Goal: Navigation & Orientation: Find specific page/section

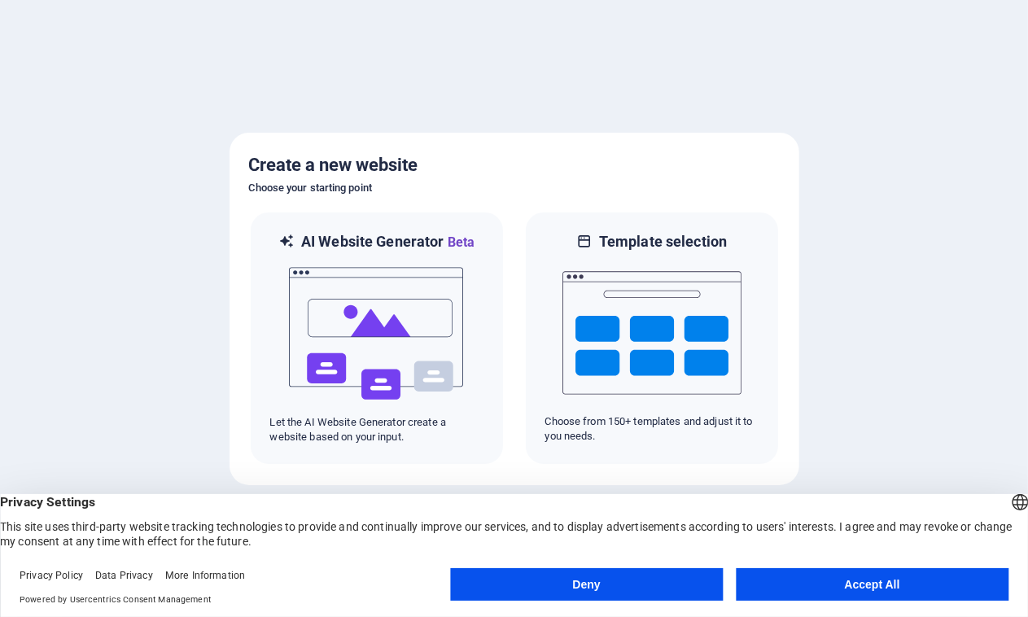
drag, startPoint x: 804, startPoint y: 582, endPoint x: 720, endPoint y: 571, distance: 84.6
click at [804, 582] on button "Accept All" at bounding box center [872, 584] width 273 height 33
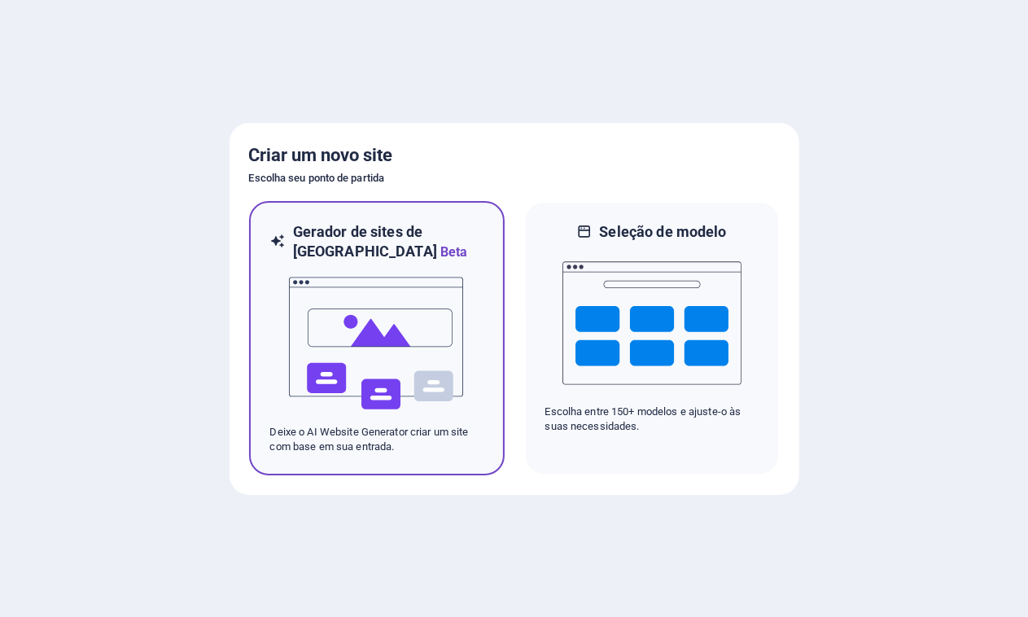
click at [418, 348] on img at bounding box center [376, 343] width 179 height 163
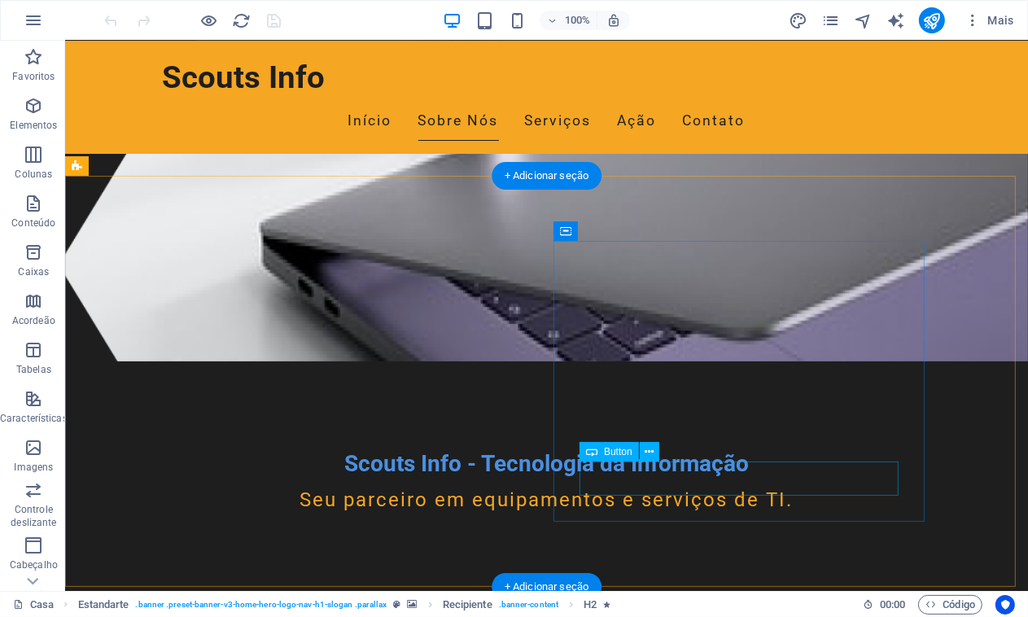
scroll to position [244, 0]
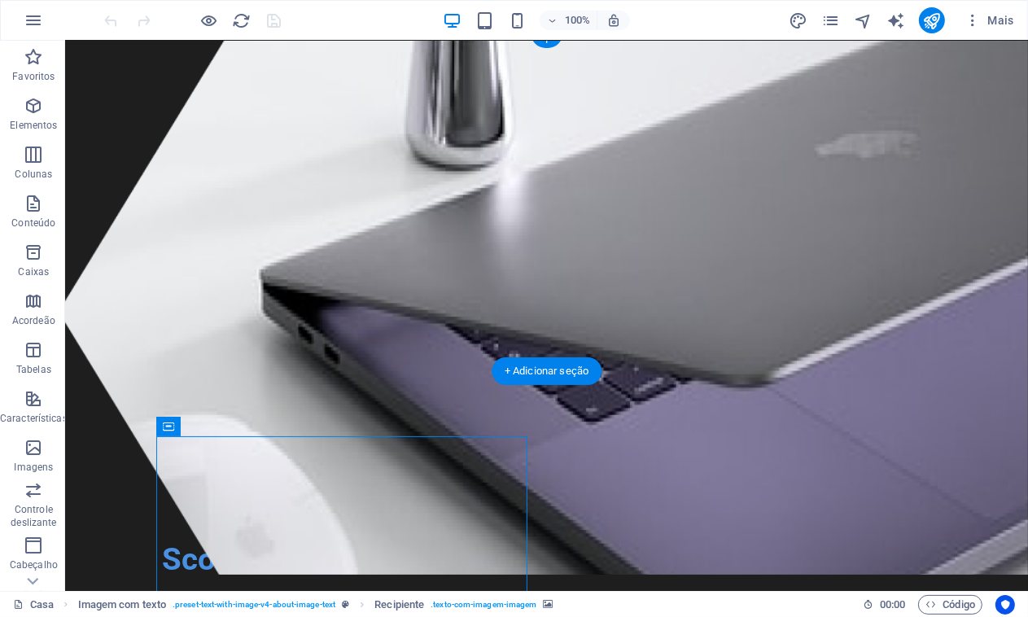
scroll to position [0, 0]
